Goal: Check status: Check status

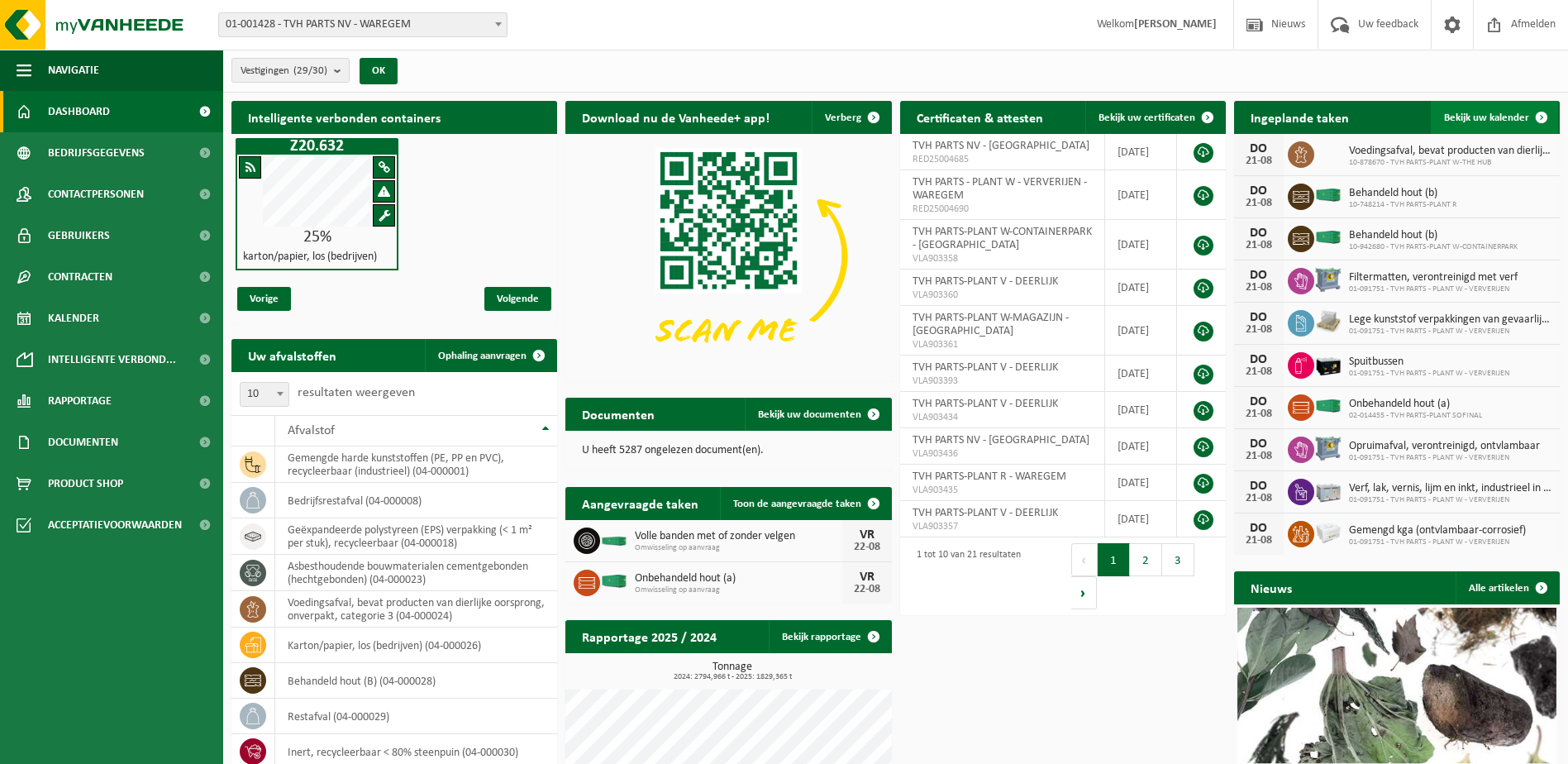
click at [1546, 110] on span at bounding box center [1541, 117] width 33 height 33
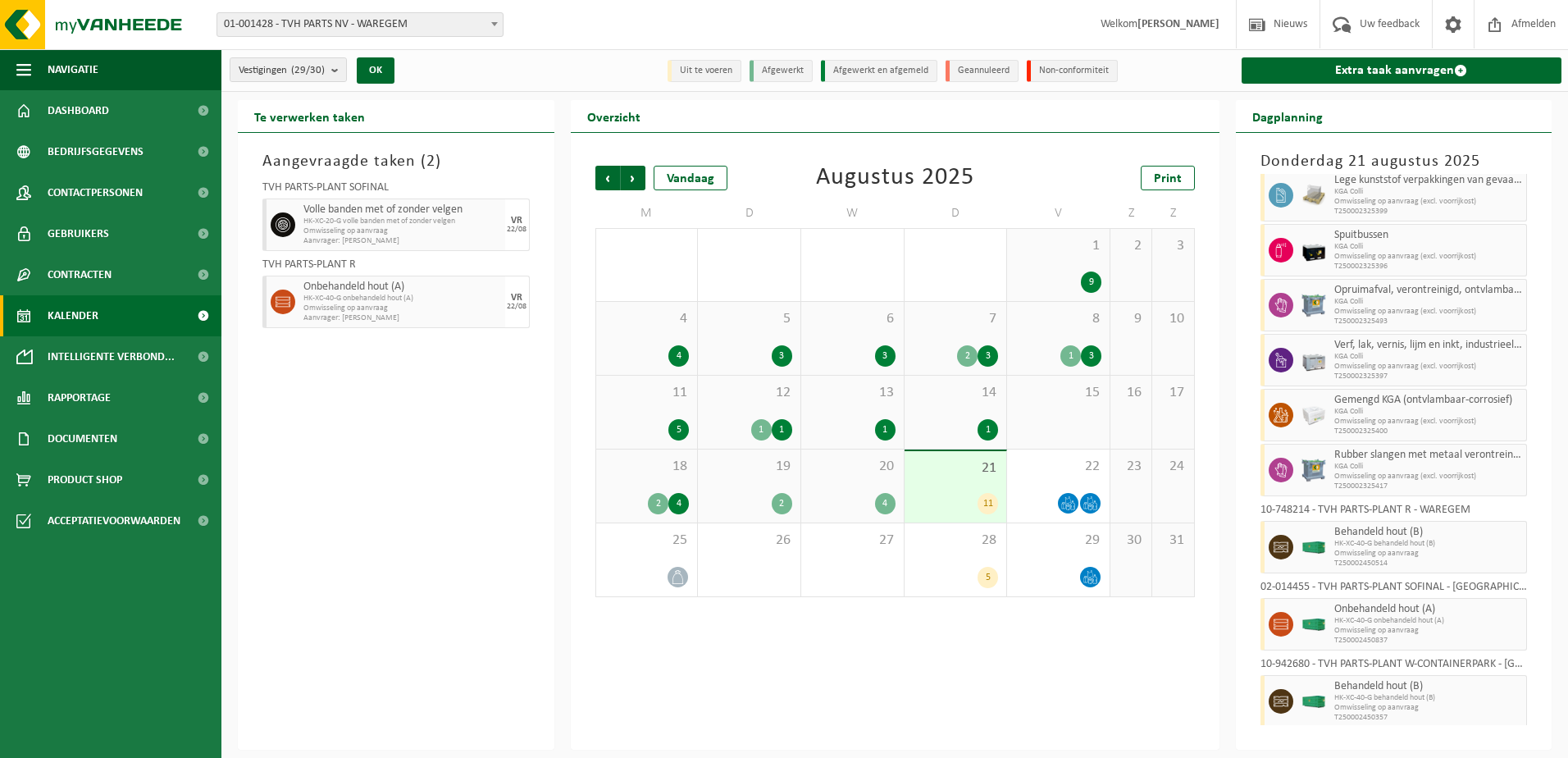
scroll to position [166, 0]
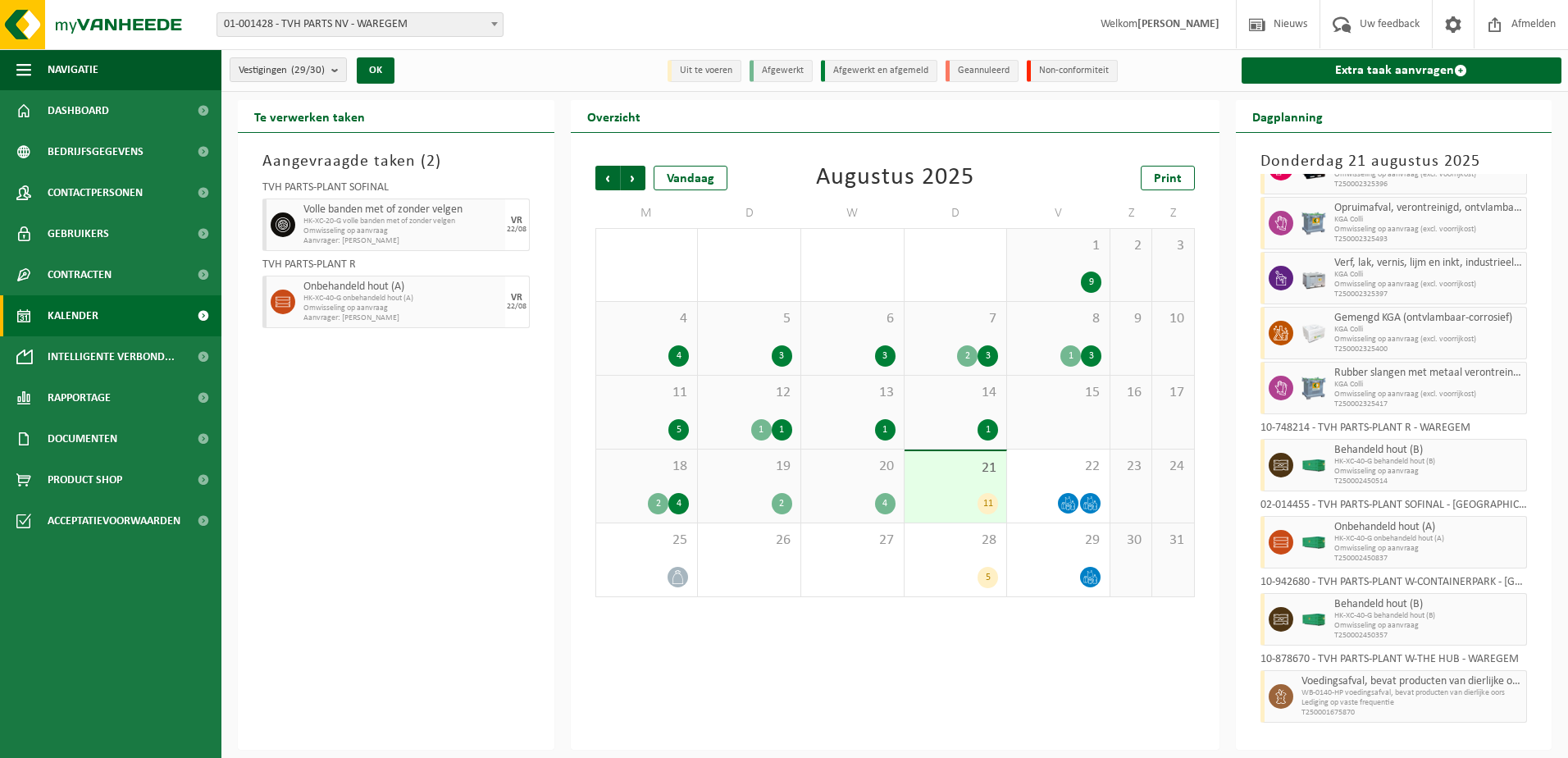
click at [841, 478] on div "20 4" at bounding box center [852, 485] width 103 height 73
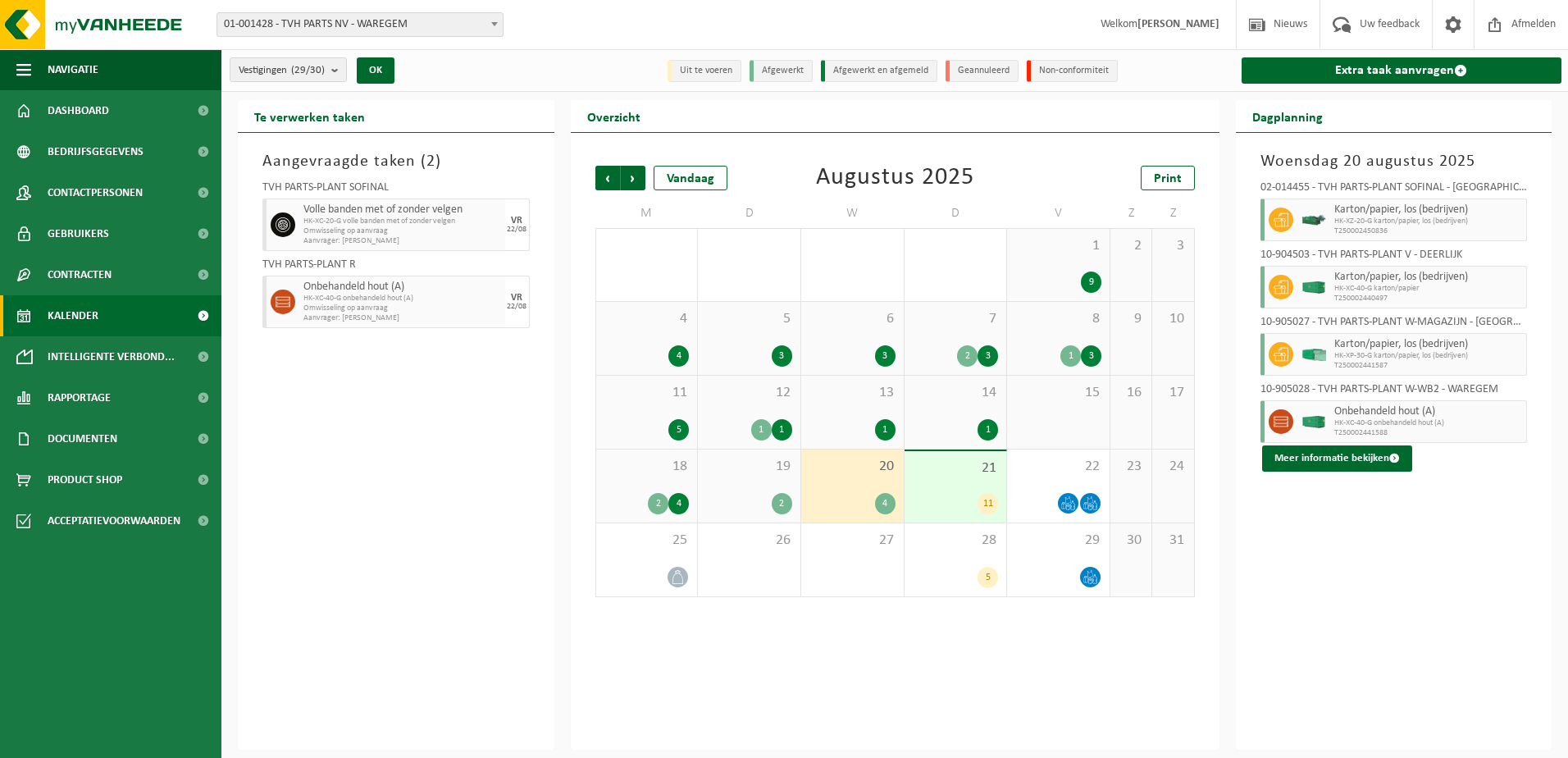
click at [954, 492] on div "11" at bounding box center [955, 503] width 86 height 21
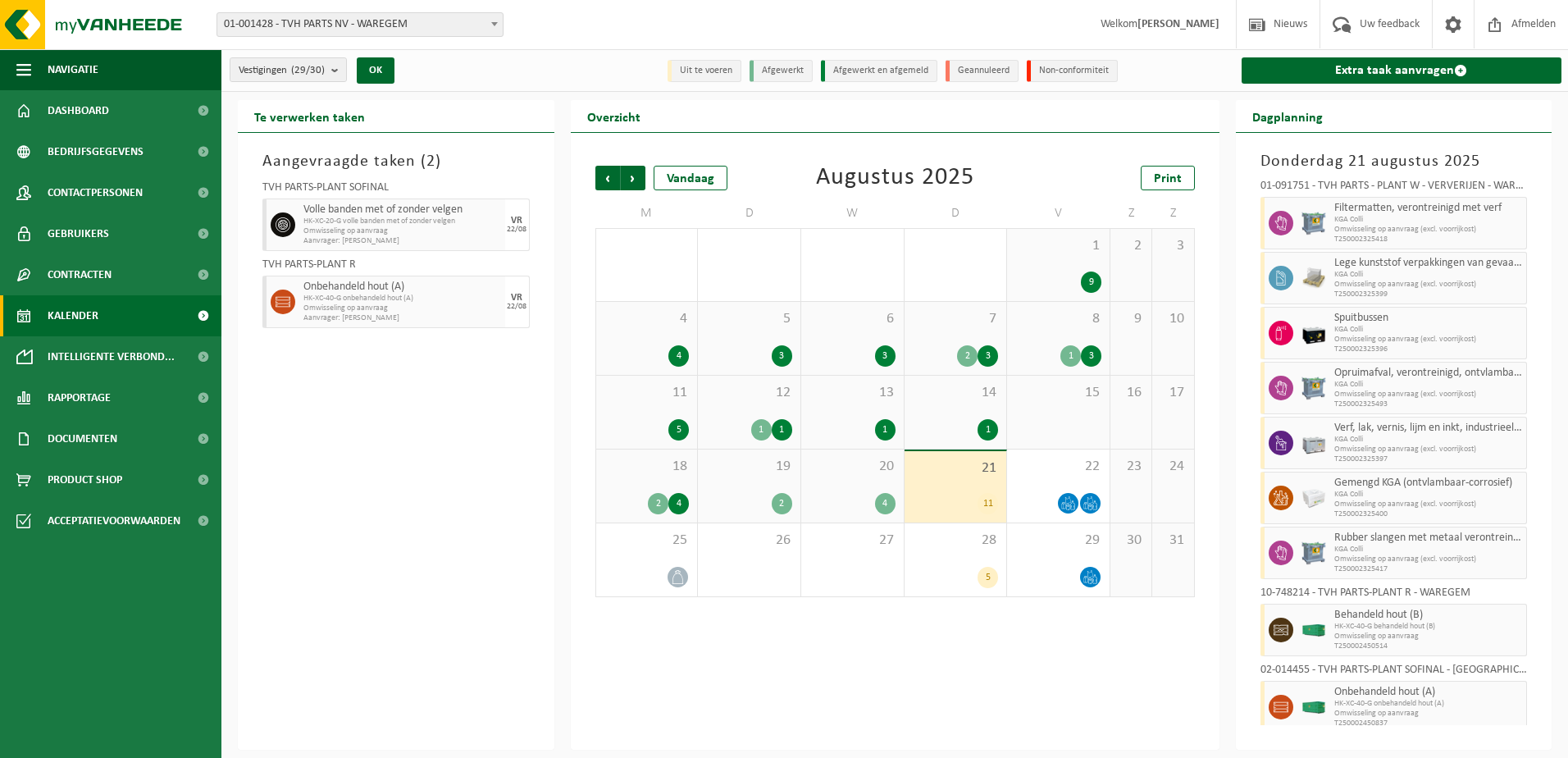
scroll to position [0, 0]
click at [835, 485] on div "20 4" at bounding box center [852, 485] width 103 height 73
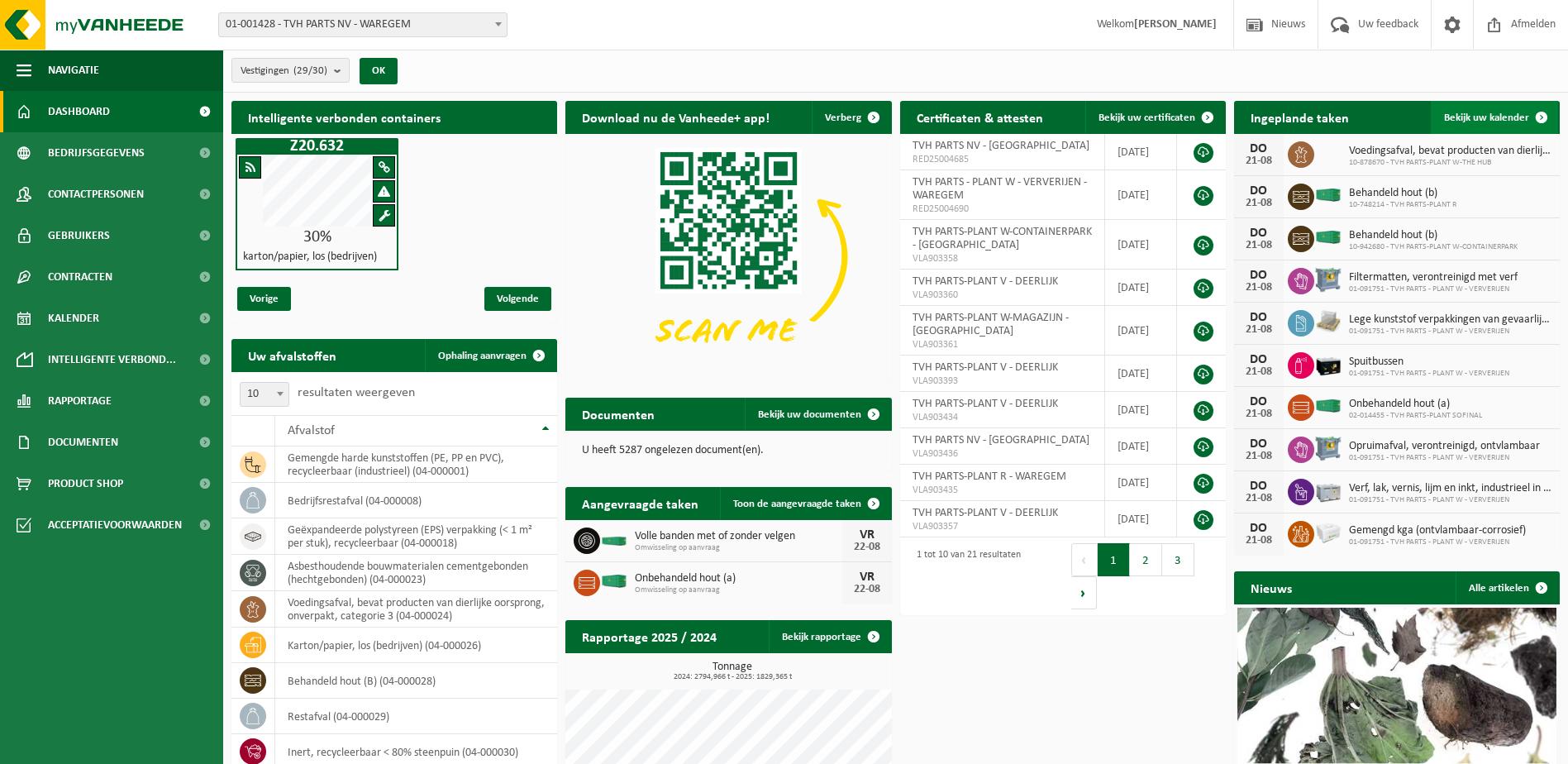
click at [1539, 118] on span at bounding box center [1541, 117] width 33 height 33
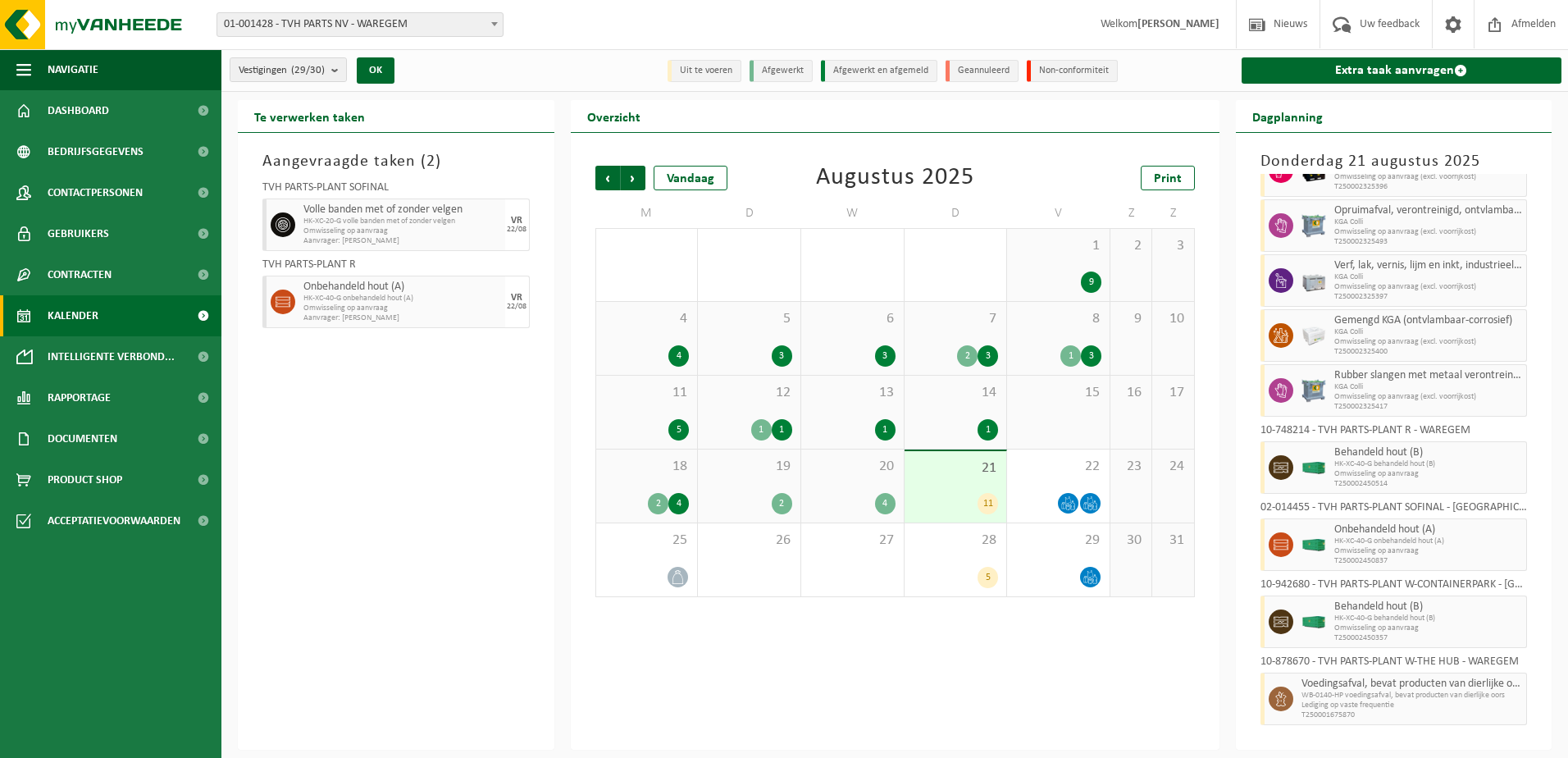
scroll to position [166, 0]
